Goal: Task Accomplishment & Management: Manage account settings

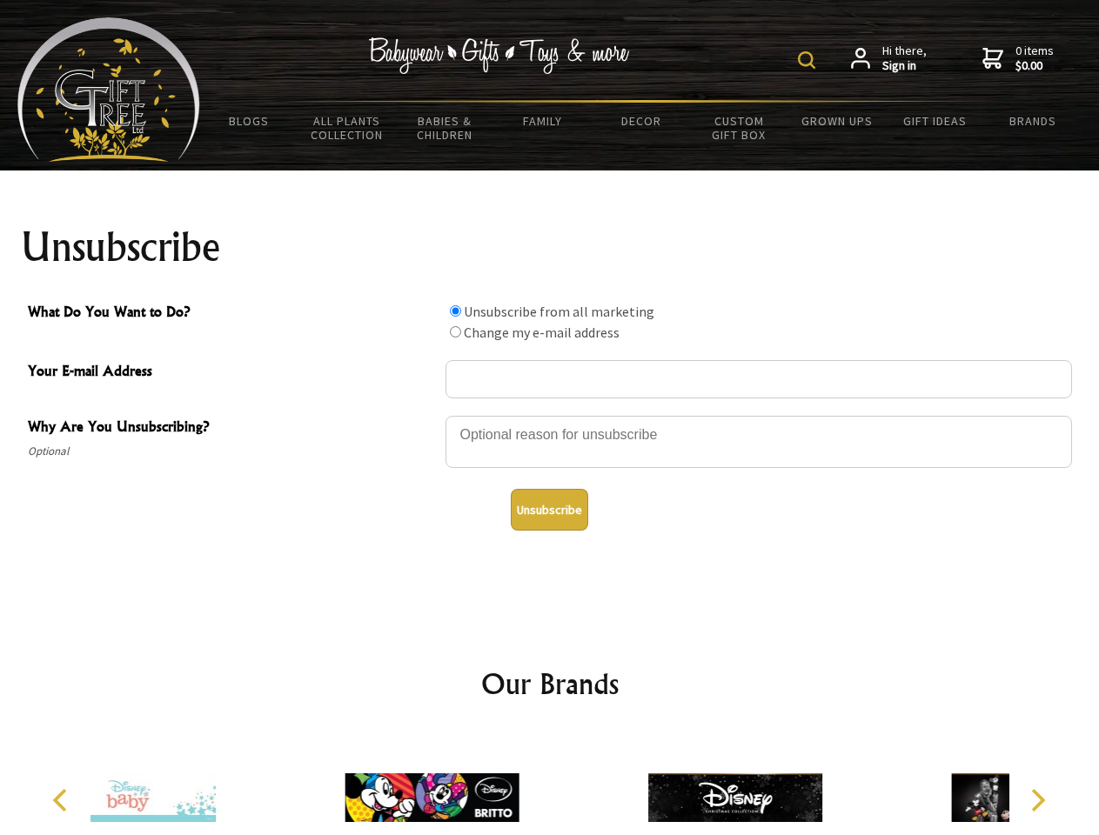
click at [809, 60] on img at bounding box center [806, 59] width 17 height 17
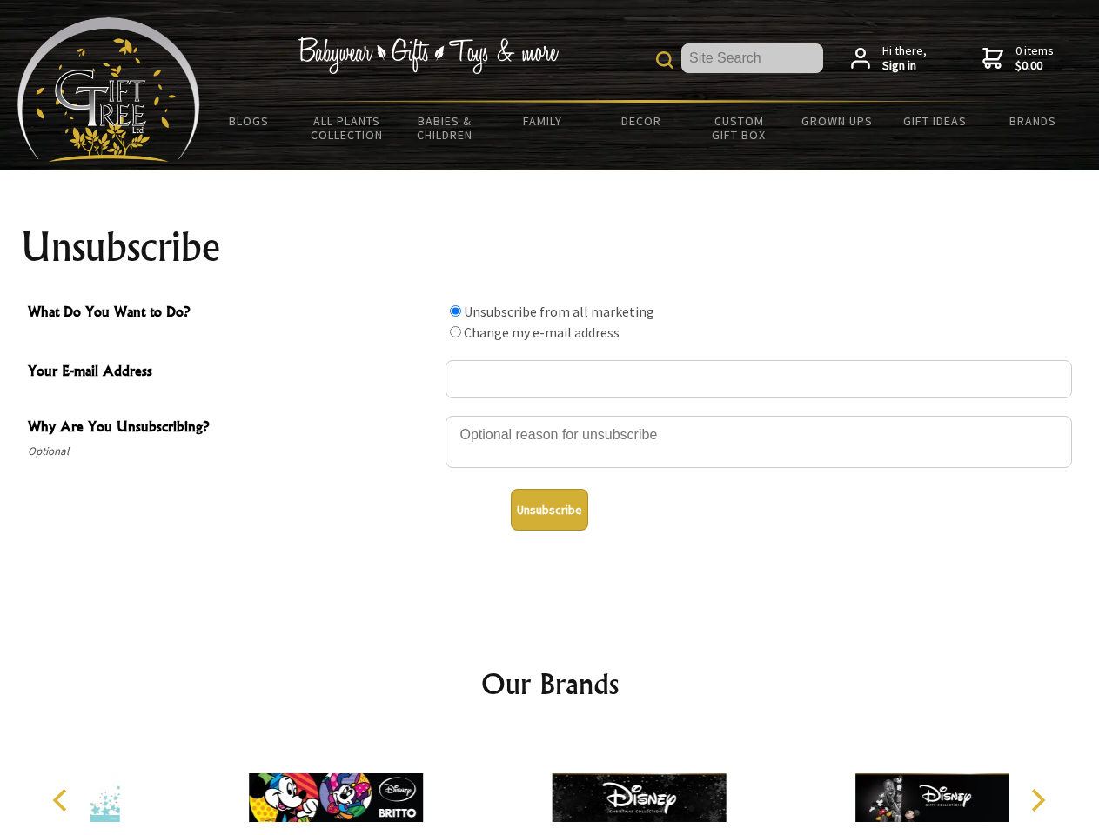
click at [550, 415] on div at bounding box center [758, 444] width 626 height 61
click at [455, 311] on input "What Do You Want to Do?" at bounding box center [455, 310] width 11 height 11
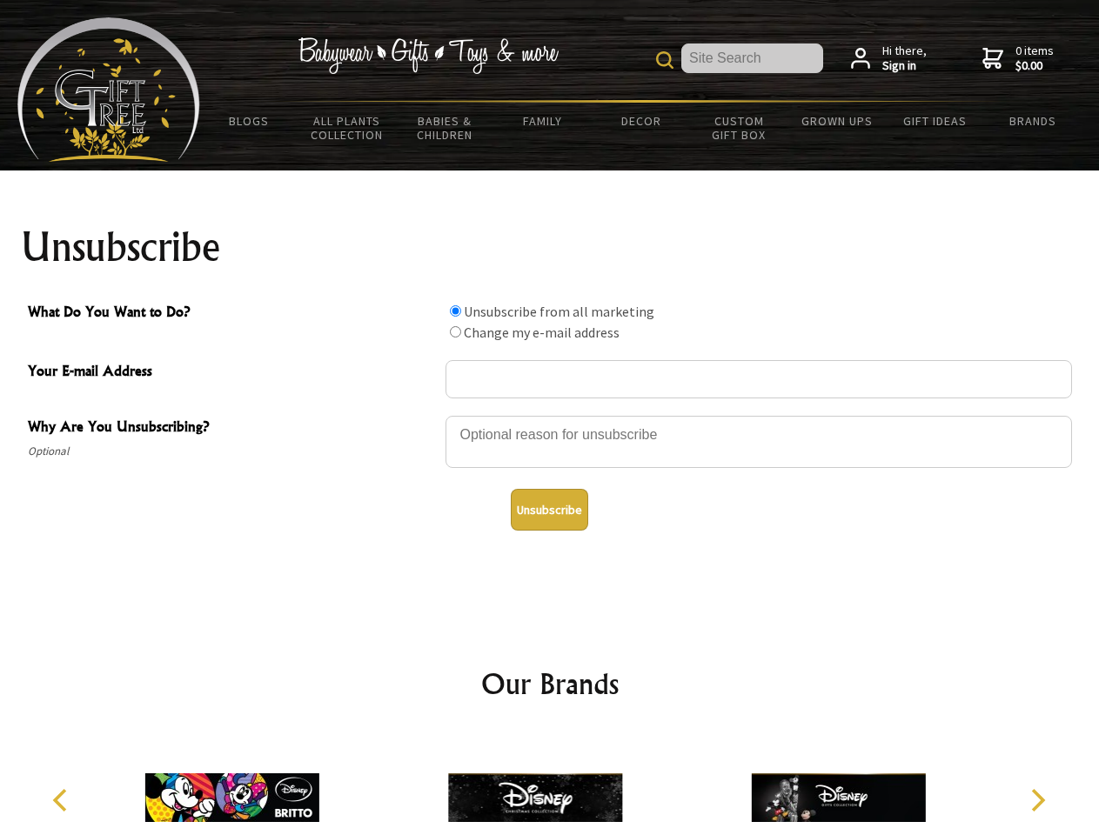
click at [455, 332] on input "What Do You Want to Do?" at bounding box center [455, 331] width 11 height 11
radio input "true"
click at [549, 510] on button "Unsubscribe" at bounding box center [549, 510] width 77 height 42
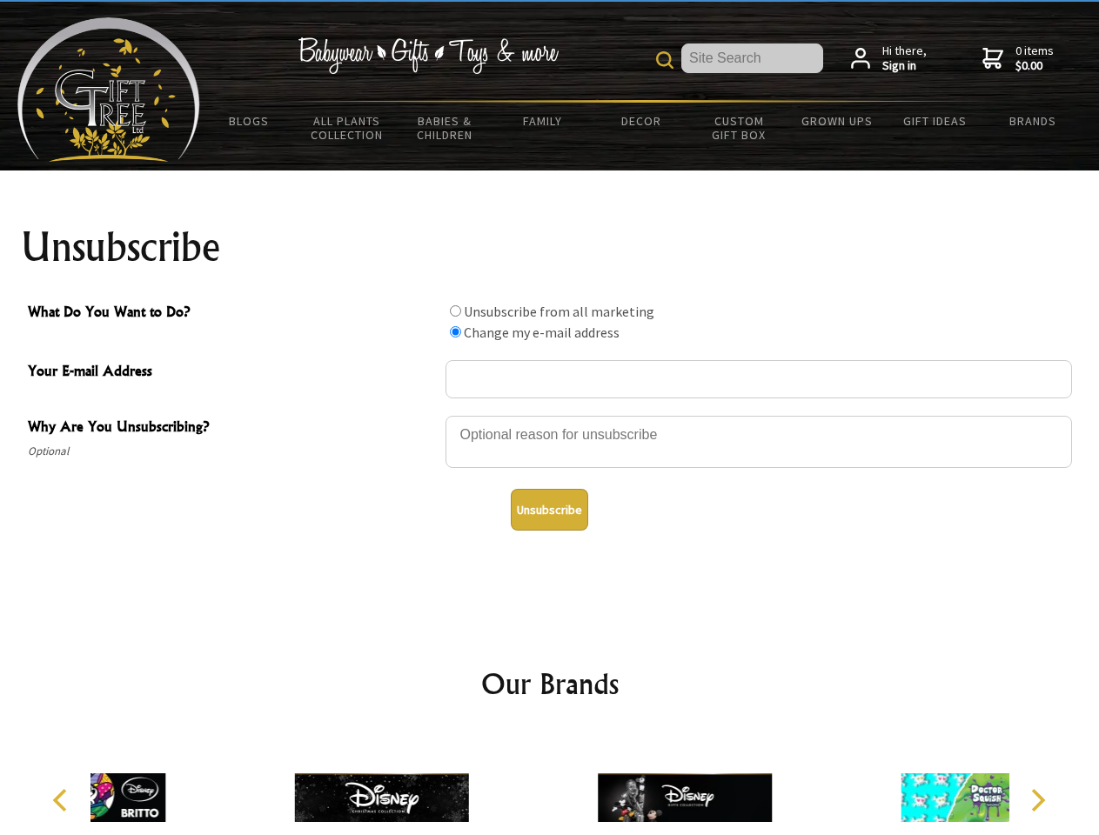
click at [63, 800] on icon "Previous" at bounding box center [61, 800] width 23 height 23
click at [1037, 800] on icon "Next" at bounding box center [1036, 800] width 23 height 23
